Goal: Transaction & Acquisition: Purchase product/service

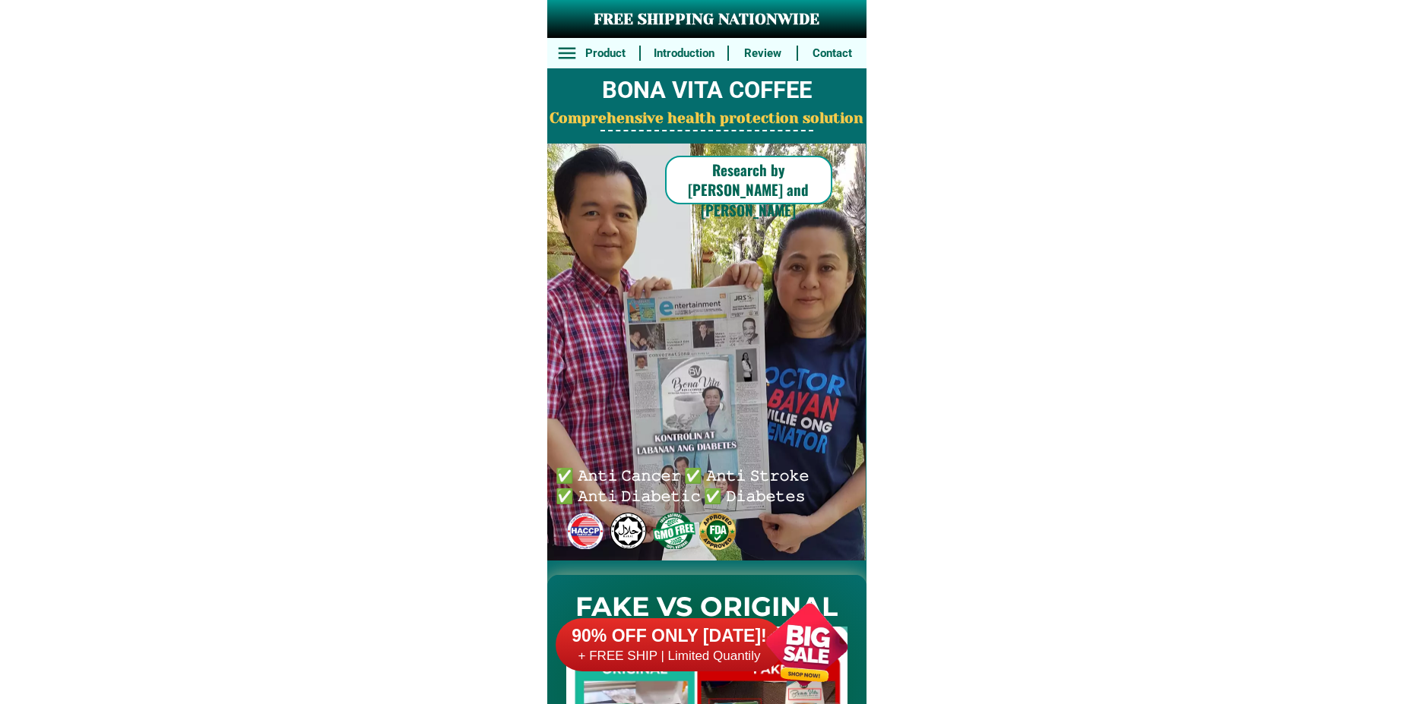
drag, startPoint x: 815, startPoint y: 644, endPoint x: 809, endPoint y: 632, distance: 13.6
click at [815, 649] on div at bounding box center [806, 644] width 119 height 119
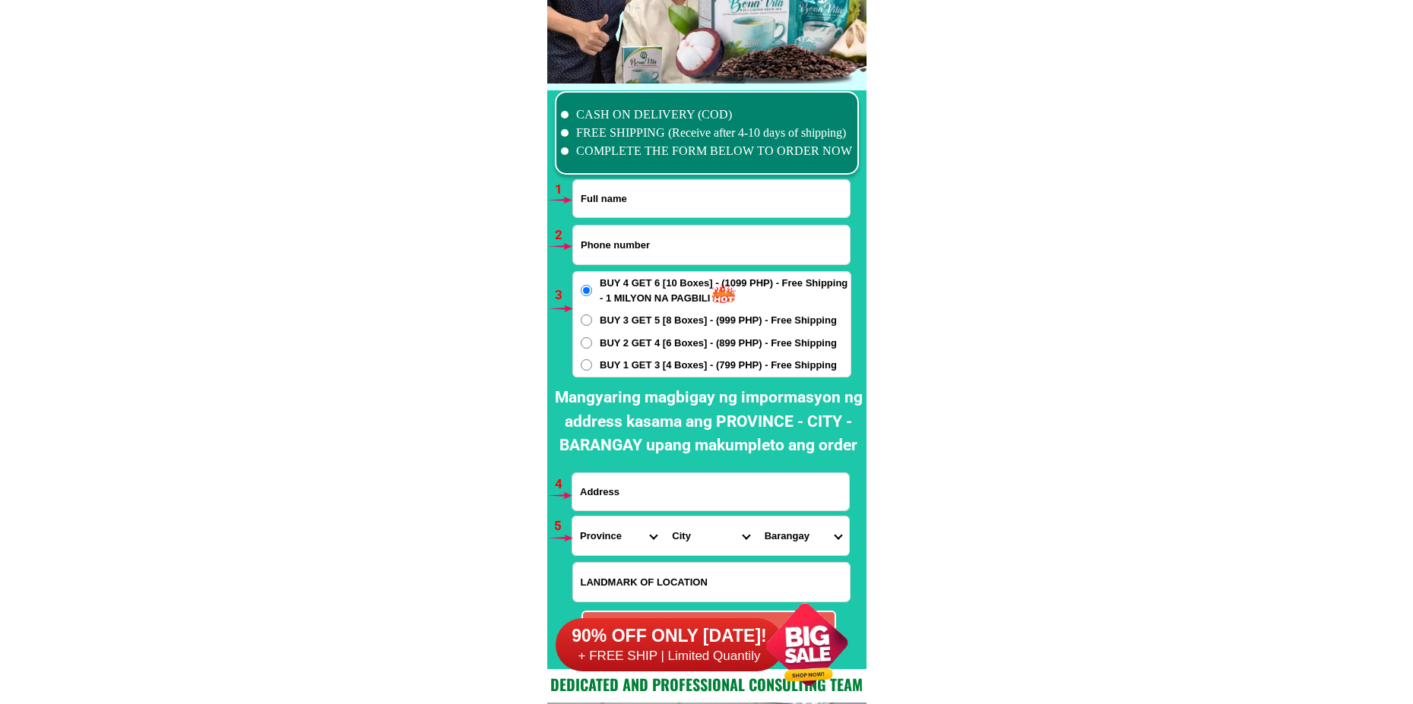
scroll to position [11176, 0]
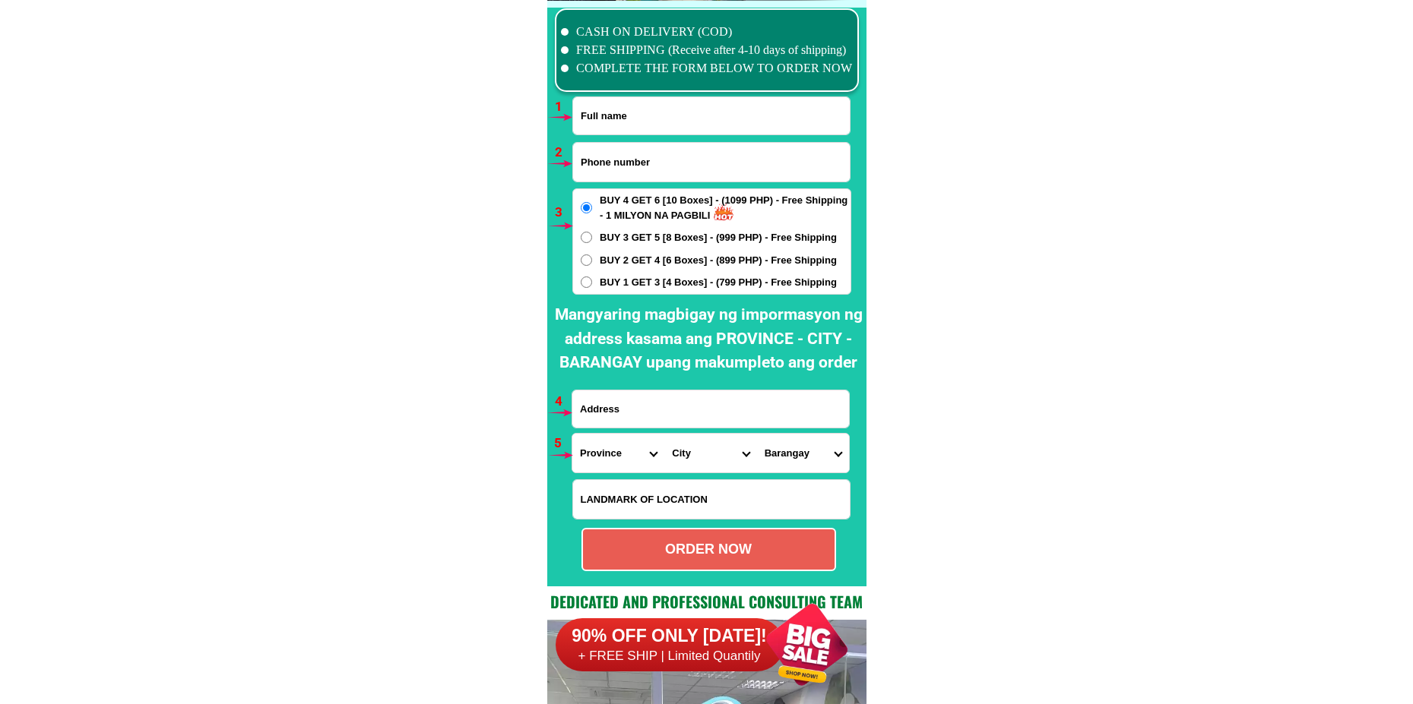
click at [735, 108] on input "Input full_name" at bounding box center [711, 115] width 277 height 37
paste input "[PERSON_NAME]"
type input "[PERSON_NAME]"
click at [627, 166] on input "Input phone_number" at bounding box center [711, 162] width 277 height 39
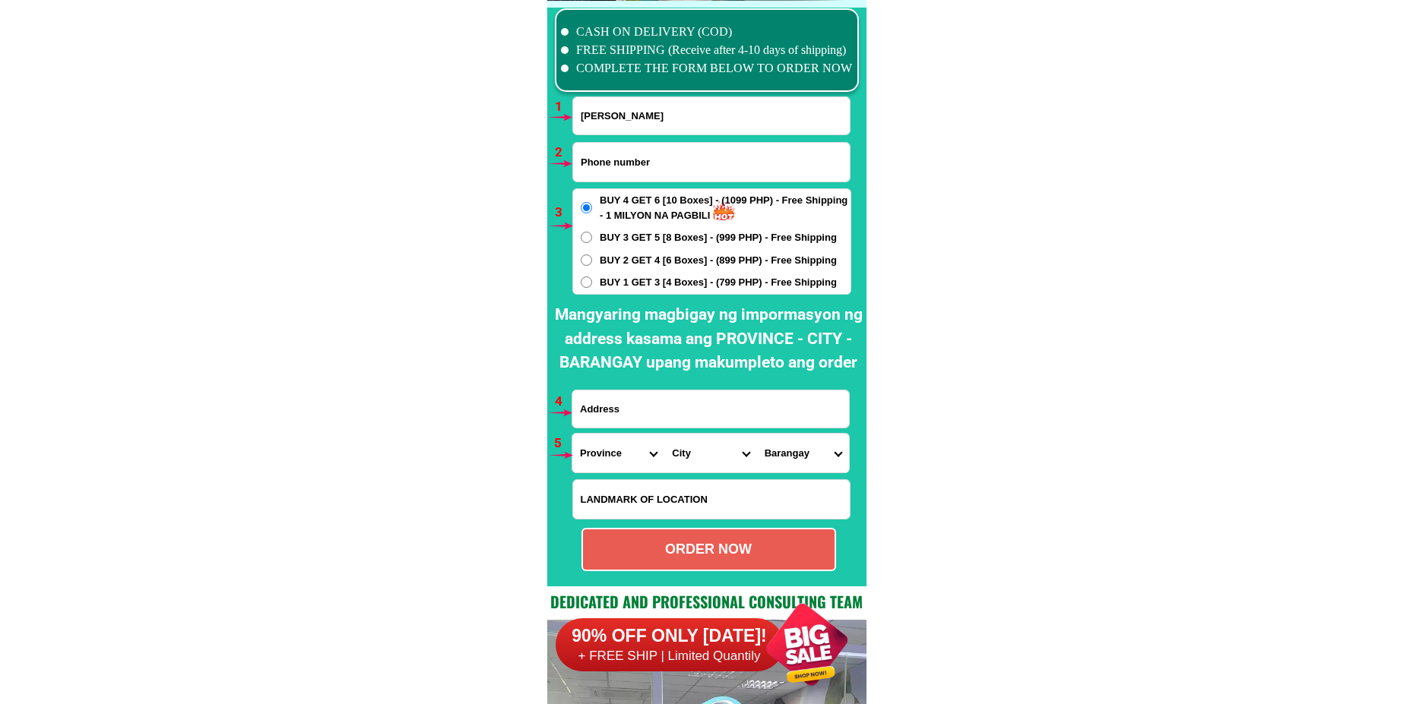
paste input "09157022778"
type input "09157022778"
click at [654, 418] on input "Input address" at bounding box center [710, 409] width 277 height 37
paste input "#1C. [PERSON_NAME] SAn [PERSON_NAME] [GEOGRAPHIC_DATA]. Sancristia [GEOGRAPHIC_…"
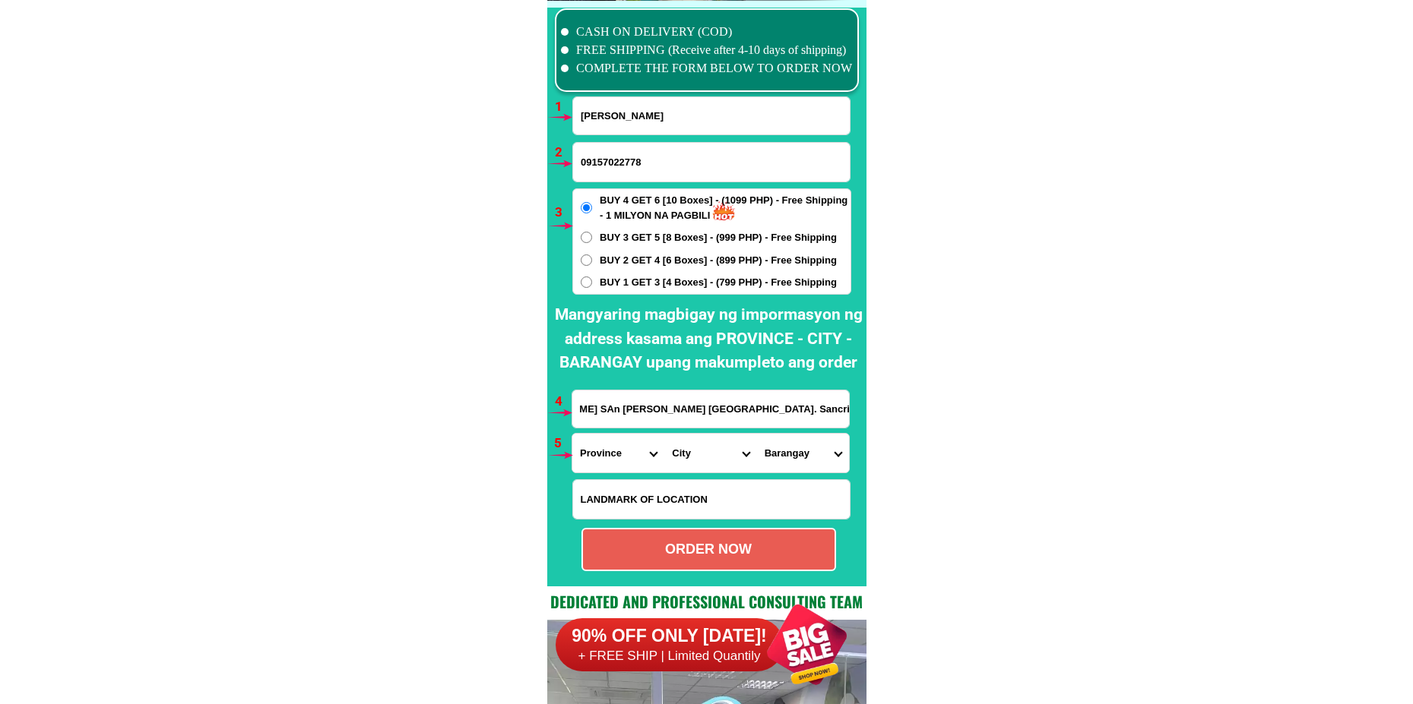
type input "#1C. [PERSON_NAME] SAn [PERSON_NAME] [GEOGRAPHIC_DATA]. Sancristia [GEOGRAPHIC_…"
click at [654, 234] on span "BUY 3 GET 5 [8 Boxes] - (999 PHP) - Free Shipping" at bounding box center [718, 237] width 237 height 15
click at [592, 234] on input "BUY 3 GET 5 [8 Boxes] - (999 PHP) - Free Shipping" at bounding box center [586, 237] width 11 height 11
radio input "true"
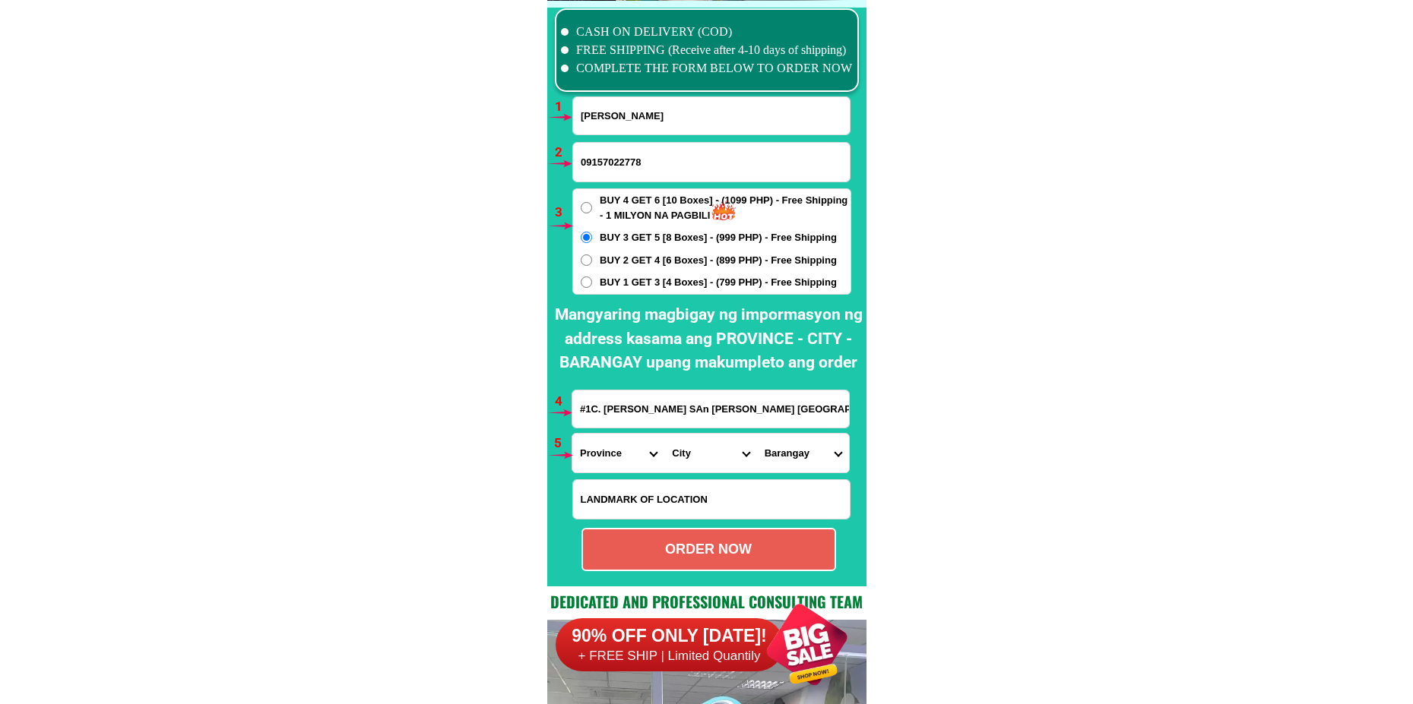
click at [608, 454] on select "Province [GEOGRAPHIC_DATA] [GEOGRAPHIC_DATA] [GEOGRAPHIC_DATA] [GEOGRAPHIC_DATA…" at bounding box center [618, 453] width 92 height 39
select select "63_219"
click at [572, 434] on select "Province [GEOGRAPHIC_DATA] [GEOGRAPHIC_DATA] [GEOGRAPHIC_DATA] [GEOGRAPHIC_DATA…" at bounding box center [618, 453] width 92 height 39
click at [695, 470] on select "City [GEOGRAPHIC_DATA] [GEOGRAPHIC_DATA] [GEOGRAPHIC_DATA] [GEOGRAPHIC_DATA]-ci…" at bounding box center [710, 453] width 92 height 39
select select "63_2197749"
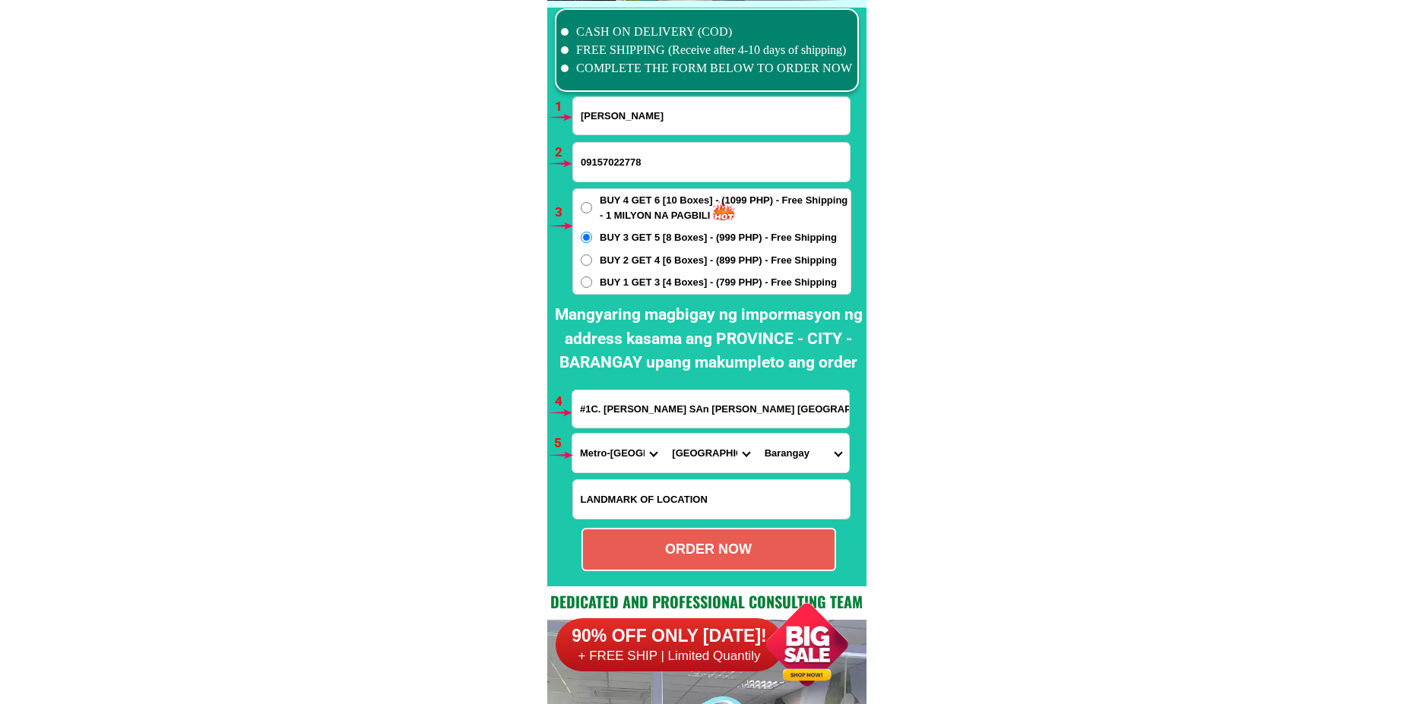
click at [664, 434] on select "City [GEOGRAPHIC_DATA] [GEOGRAPHIC_DATA] [GEOGRAPHIC_DATA] [GEOGRAPHIC_DATA]-ci…" at bounding box center [710, 453] width 92 height 39
click at [796, 457] on select "Barangay Acacia Baritan Bayan-bayanan Catmon [PERSON_NAME] Dampalit [PERSON_NAM…" at bounding box center [803, 453] width 92 height 39
click at [797, 462] on select "Barangay Acacia Baritan Bayan-bayanan Catmon [PERSON_NAME] Dampalit [PERSON_NAM…" at bounding box center [803, 453] width 92 height 39
click at [774, 454] on select "Barangay Acacia Baritan Bayan-bayanan Catmon [PERSON_NAME] Dampalit [PERSON_NAM…" at bounding box center [803, 453] width 92 height 39
click at [798, 448] on select "Barangay Acacia Baritan Bayan-bayanan Catmon [PERSON_NAME] Dampalit [PERSON_NAM…" at bounding box center [803, 453] width 92 height 39
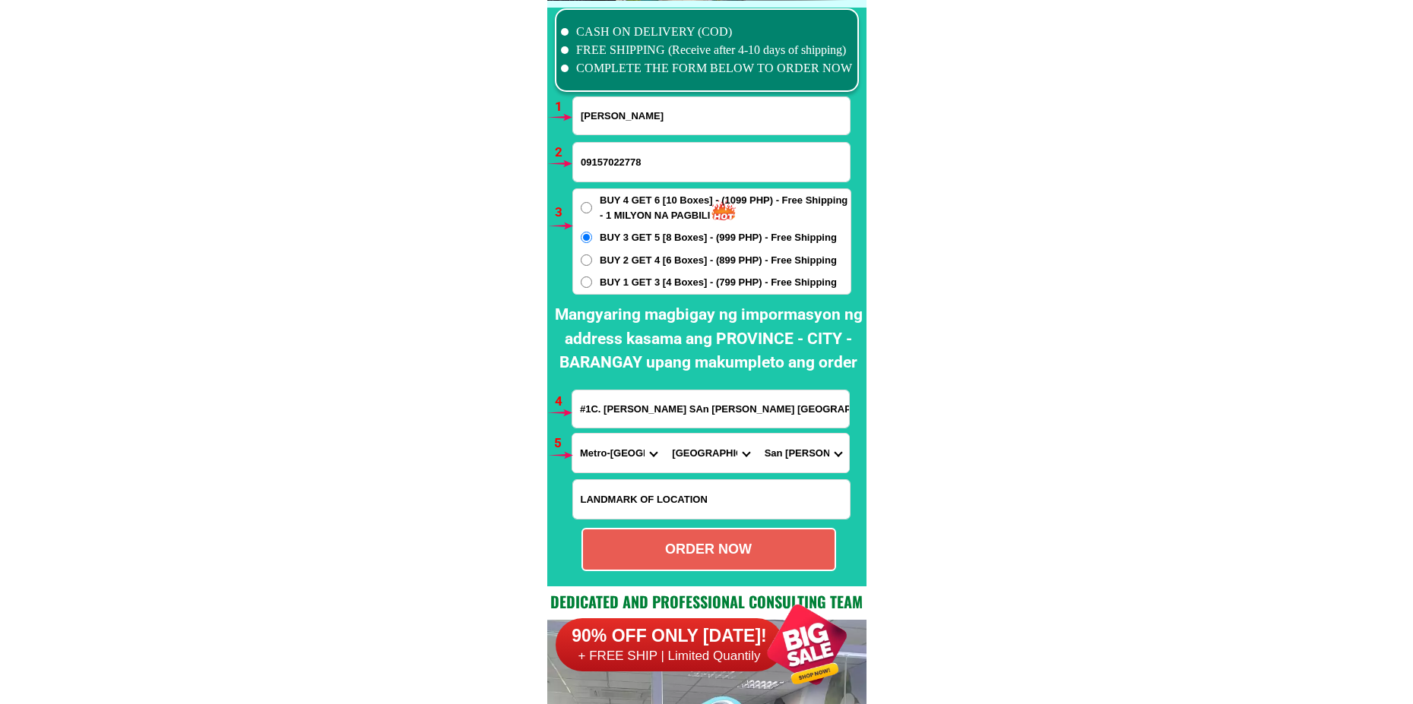
click at [721, 454] on select "City [GEOGRAPHIC_DATA] [GEOGRAPHIC_DATA] [GEOGRAPHIC_DATA] [GEOGRAPHIC_DATA]-ci…" at bounding box center [710, 453] width 92 height 39
click at [664, 434] on select "City [GEOGRAPHIC_DATA] [GEOGRAPHIC_DATA] [GEOGRAPHIC_DATA] [GEOGRAPHIC_DATA]-ci…" at bounding box center [710, 453] width 92 height 39
click at [829, 454] on select "Barangay Acacia Baritan Bayan-bayanan Catmon [PERSON_NAME] Dampalit [PERSON_NAM…" at bounding box center [803, 453] width 92 height 39
click at [779, 448] on select "Barangay Acacia Baritan Bayan-bayanan Catmon [PERSON_NAME] Dampalit [PERSON_NAM…" at bounding box center [803, 453] width 92 height 39
click at [783, 454] on select "Barangay Acacia Baritan Bayan-bayanan Catmon [PERSON_NAME] Dampalit [PERSON_NAM…" at bounding box center [803, 453] width 92 height 39
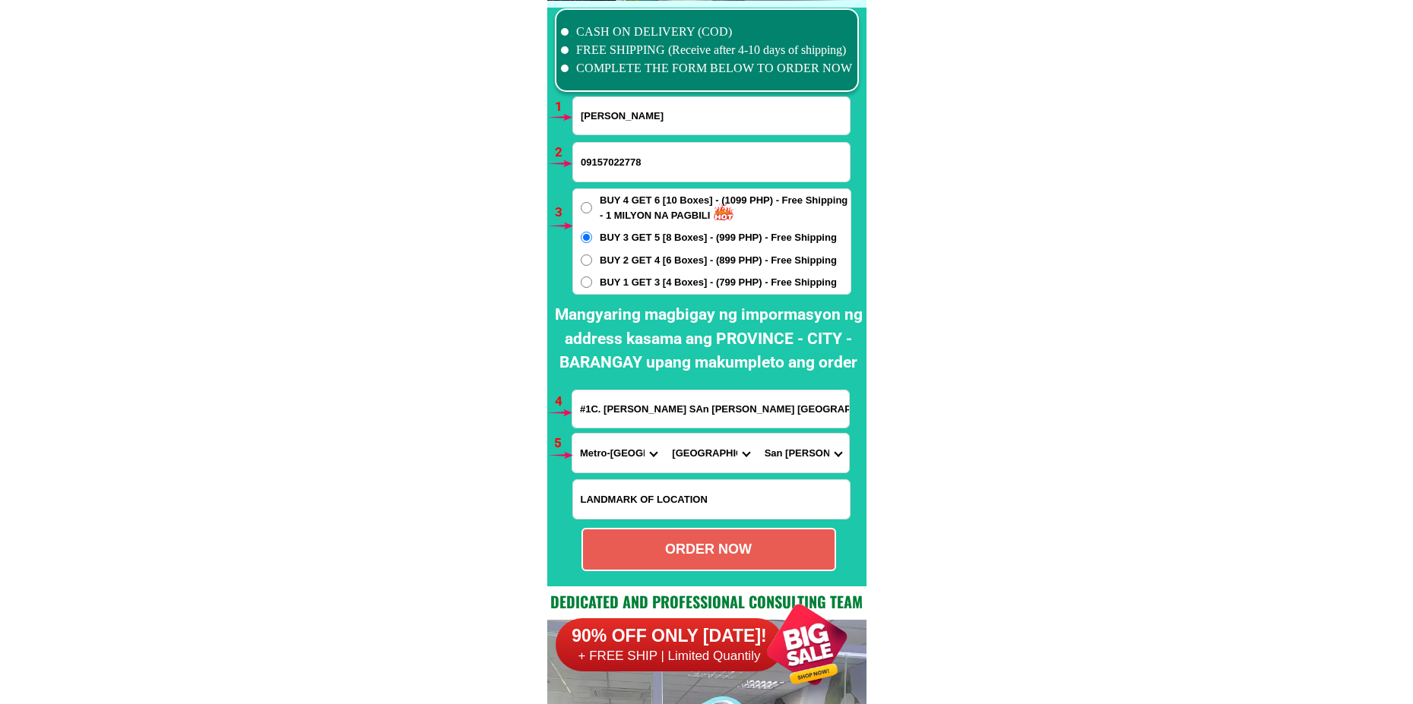
select select "63_21977493898"
click at [757, 434] on select "Barangay Acacia Baritan Bayan-bayanan Catmon [PERSON_NAME] Dampalit [PERSON_NAM…" at bounding box center [803, 453] width 92 height 39
click at [760, 543] on div "ORDER NOW" at bounding box center [709, 550] width 252 height 21
radio input "true"
